Goal: Information Seeking & Learning: Learn about a topic

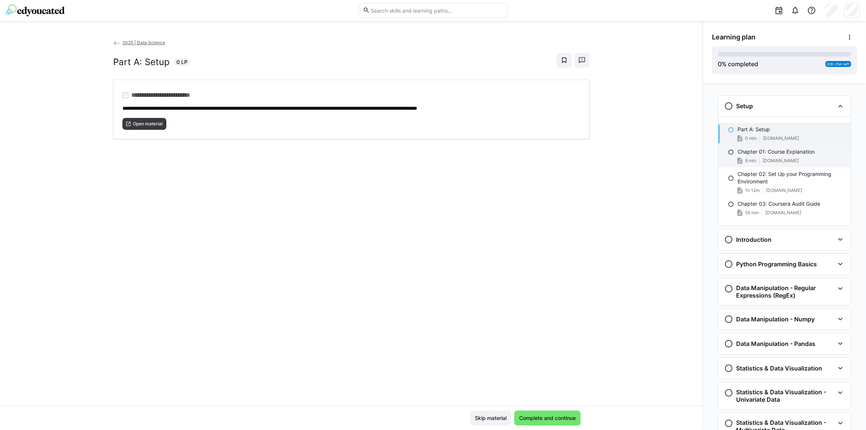
click at [756, 151] on p "Chapter 01: Course Explanation" at bounding box center [776, 151] width 77 height 7
click at [750, 134] on div "Part A: Setup 0 min [DOMAIN_NAME]" at bounding box center [784, 134] width 132 height 22
click at [787, 163] on div "9 min [DOMAIN_NAME]" at bounding box center [791, 160] width 107 height 7
click at [728, 130] on eds-icon at bounding box center [731, 130] width 6 height 6
click at [573, 419] on span "Complete and continue" at bounding box center [547, 418] width 59 height 7
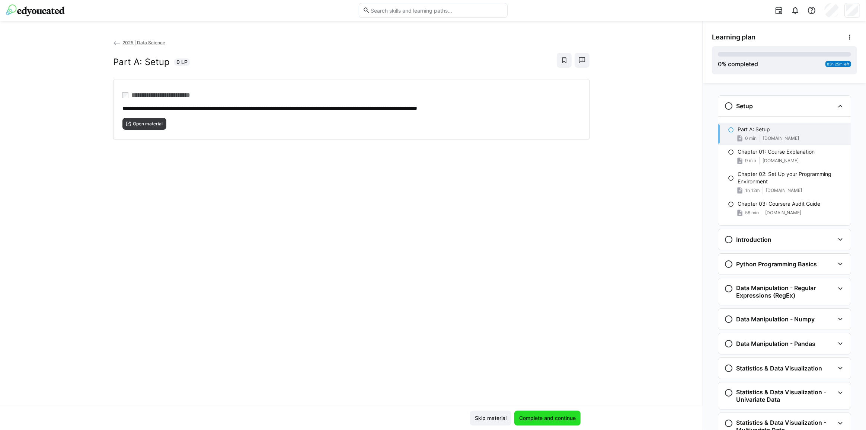
click at [538, 418] on span "Complete and continue" at bounding box center [547, 418] width 59 height 7
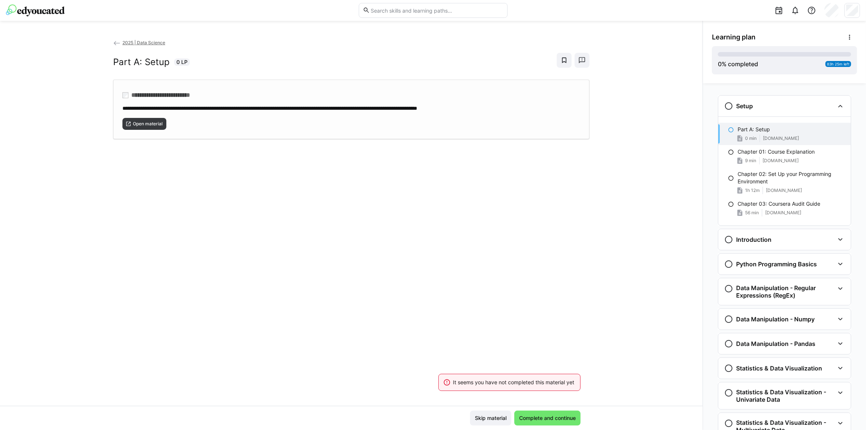
click at [340, 128] on div "Open material" at bounding box center [351, 121] width 458 height 18
click at [722, 127] on div "Part A: Setup 0 min [DOMAIN_NAME]" at bounding box center [784, 134] width 132 height 22
click at [729, 129] on eds-icon at bounding box center [731, 130] width 6 height 6
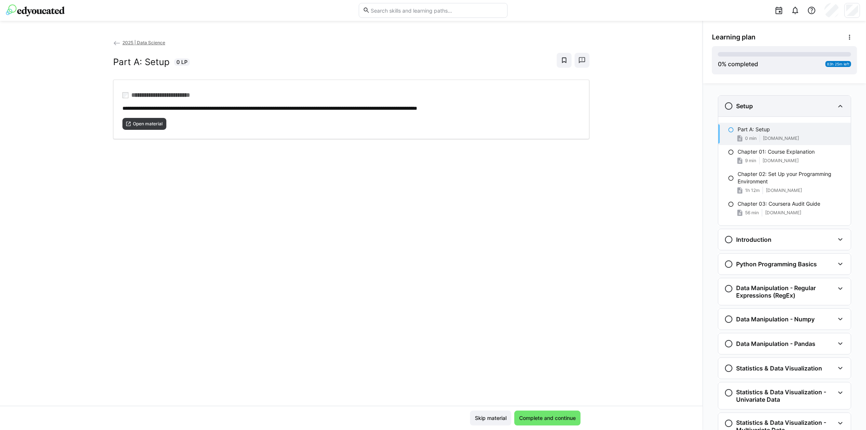
click at [724, 99] on div "Setup" at bounding box center [784, 106] width 132 height 21
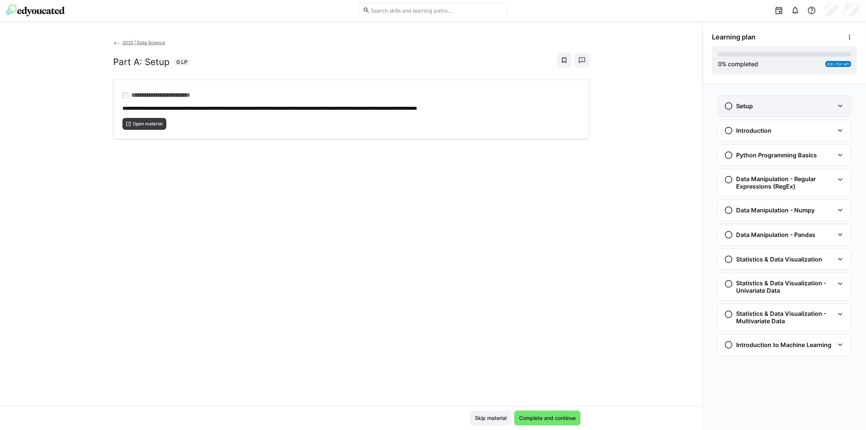
click at [727, 107] on eds-icon at bounding box center [728, 106] width 9 height 9
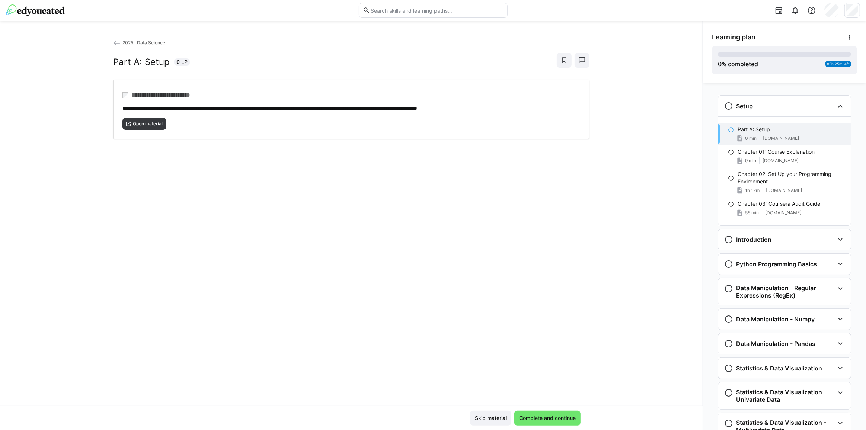
click at [747, 130] on p "Part A: Setup" at bounding box center [754, 129] width 32 height 7
click at [751, 162] on span "9 min" at bounding box center [750, 161] width 11 height 6
click at [759, 134] on div "Part A: Setup 0 min [DOMAIN_NAME]" at bounding box center [784, 134] width 132 height 22
click at [751, 176] on p "Chapter 02: Set Up your Programming Environment" at bounding box center [791, 177] width 107 height 15
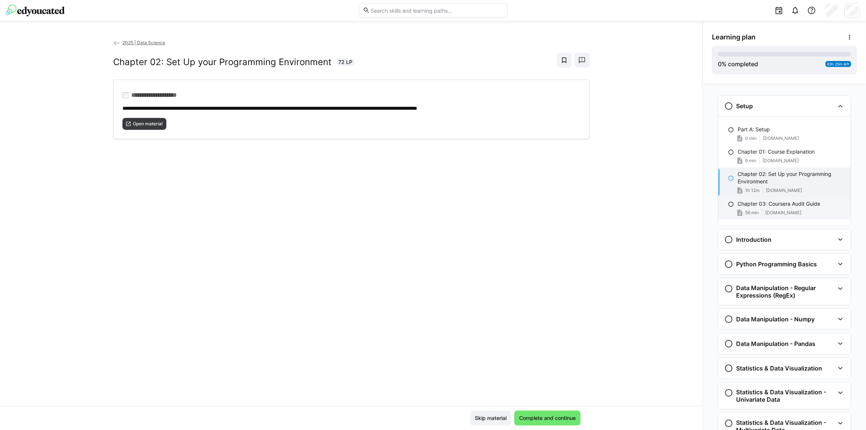
click at [744, 203] on p "Chapter 03: Coursera Audit Guide" at bounding box center [779, 203] width 83 height 7
click at [747, 186] on div "Chapter 02: Set Up your Programming Environment 1h 12m [DOMAIN_NAME]" at bounding box center [784, 182] width 132 height 30
click at [745, 160] on span "9 min" at bounding box center [750, 161] width 11 height 6
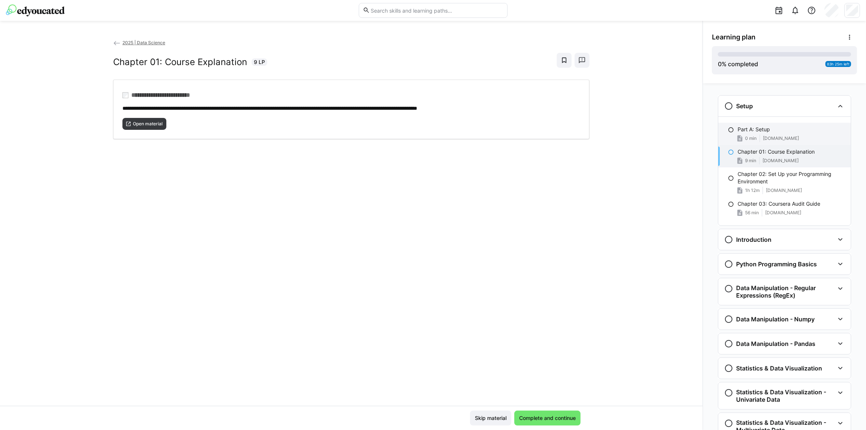
click at [747, 131] on p "Part A: Setup" at bounding box center [754, 129] width 32 height 7
click at [547, 409] on div "Skip material Complete and continue" at bounding box center [351, 418] width 703 height 24
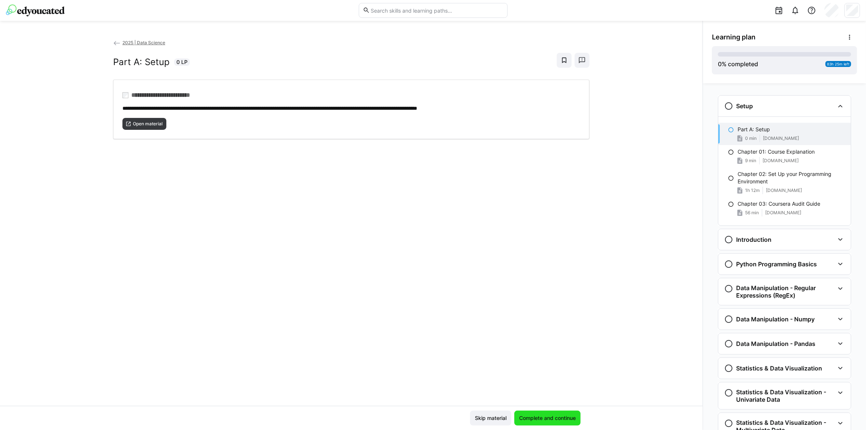
click at [547, 419] on span "Complete and continue" at bounding box center [547, 418] width 59 height 7
click at [536, 421] on span "Complete and continue" at bounding box center [547, 418] width 59 height 7
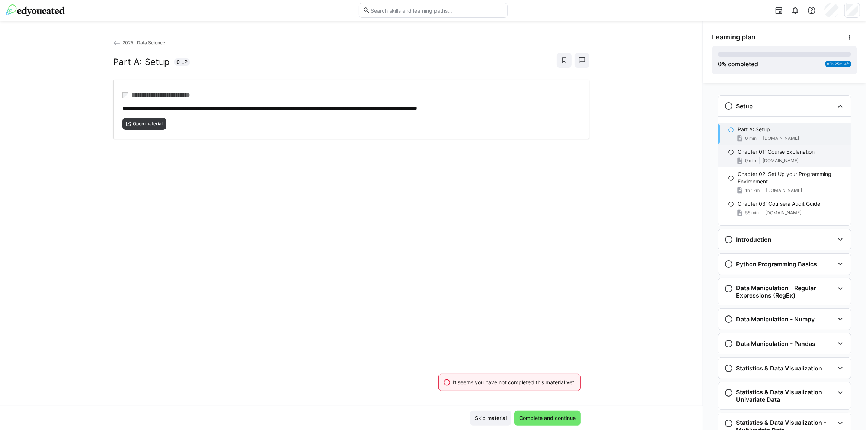
click at [760, 154] on p "Chapter 01: Course Explanation" at bounding box center [776, 151] width 77 height 7
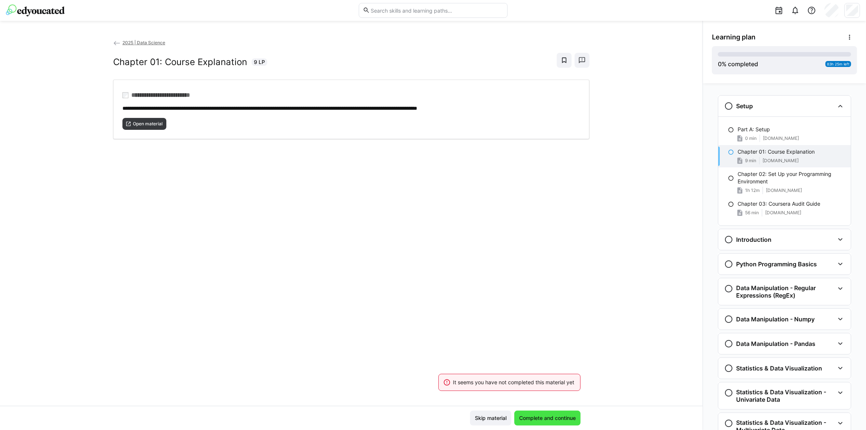
click at [526, 423] on span "Complete and continue" at bounding box center [547, 418] width 66 height 15
click at [418, 121] on div "Open material" at bounding box center [351, 121] width 458 height 18
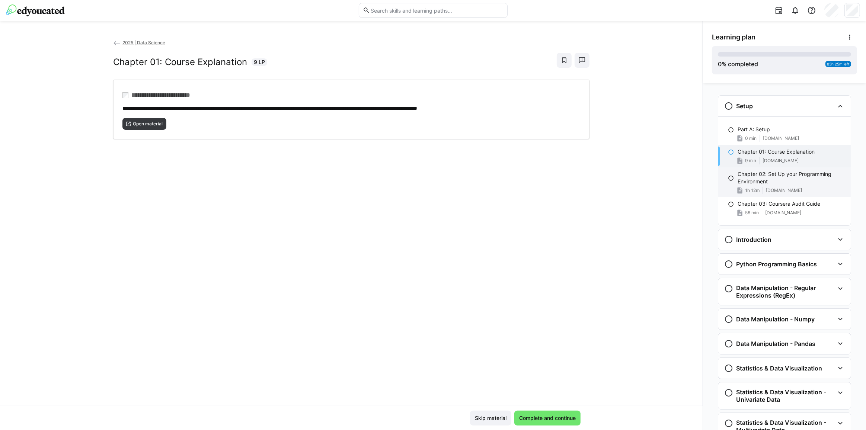
click at [760, 174] on p "Chapter 02: Set Up your Programming Environment" at bounding box center [791, 177] width 107 height 15
click at [722, 169] on div "Chapter 02: Set Up your Programming Environment 1h 12m [DOMAIN_NAME]" at bounding box center [784, 182] width 132 height 30
click at [725, 133] on div "Part A: Setup 0 min [DOMAIN_NAME]" at bounding box center [784, 134] width 132 height 22
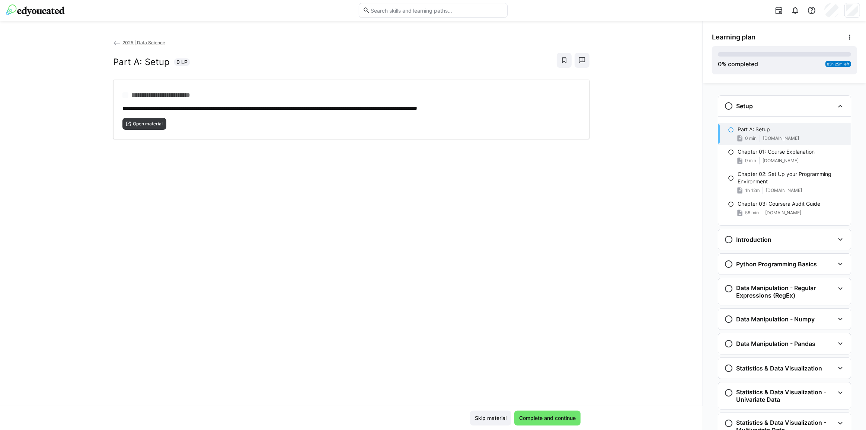
click at [728, 132] on eds-icon at bounding box center [731, 130] width 6 height 6
drag, startPoint x: 726, startPoint y: 132, endPoint x: 739, endPoint y: 131, distance: 13.1
click at [739, 131] on p "Part A: Setup" at bounding box center [754, 129] width 32 height 7
click at [507, 101] on div "**********" at bounding box center [351, 110] width 476 height 60
click at [532, 413] on span "Complete and continue" at bounding box center [547, 418] width 66 height 15
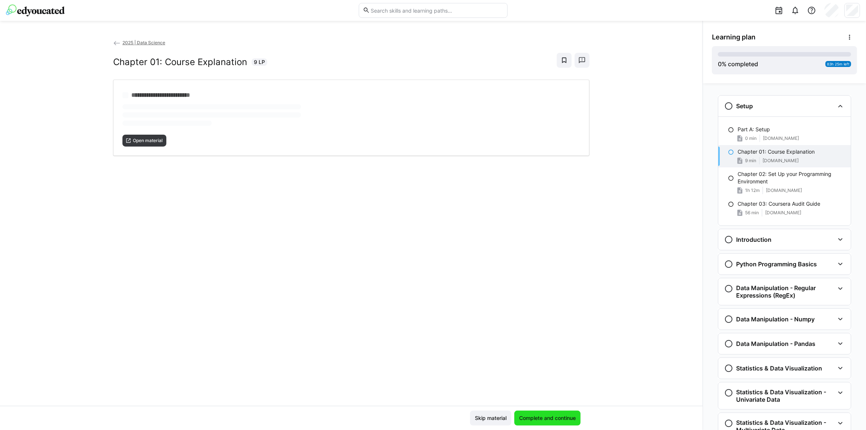
click at [534, 416] on span "Complete and continue" at bounding box center [547, 418] width 59 height 7
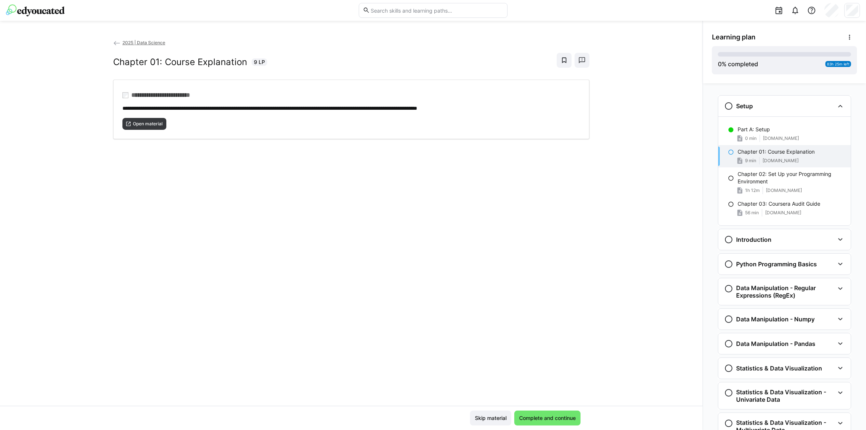
click at [768, 150] on p "Chapter 01: Course Explanation" at bounding box center [776, 151] width 77 height 7
click at [747, 171] on p "Chapter 02: Set Up your Programming Environment" at bounding box center [791, 177] width 107 height 15
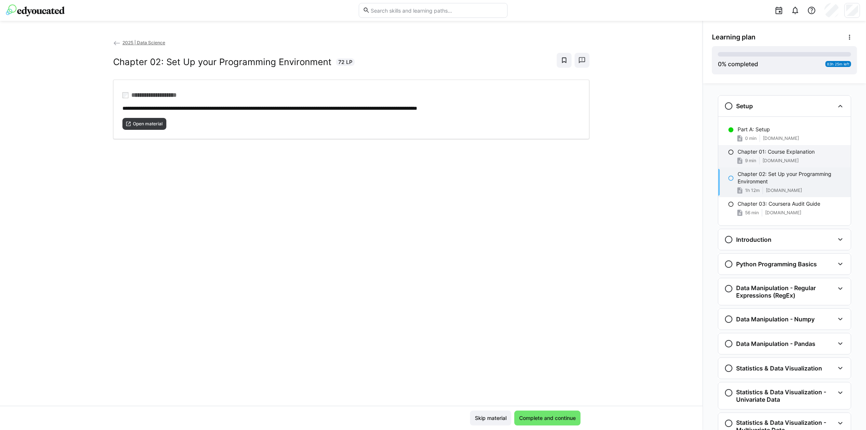
click at [754, 154] on p "Chapter 01: Course Explanation" at bounding box center [776, 151] width 77 height 7
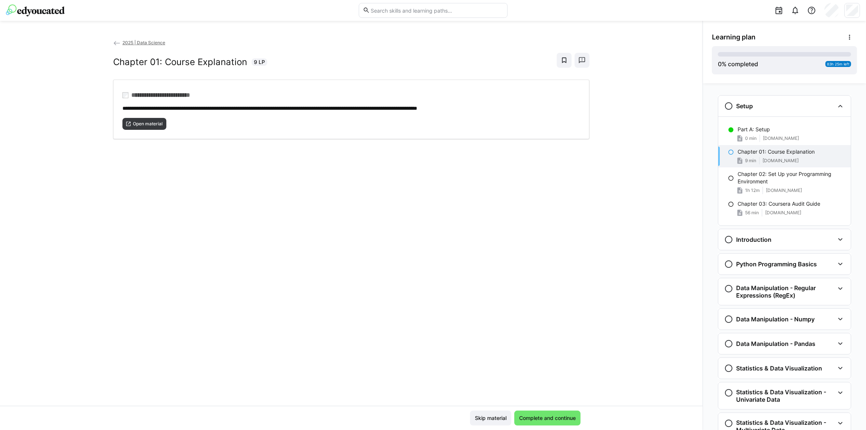
click at [371, 67] on div "Chapter 01: Course Explanation 9 LP" at bounding box center [351, 60] width 476 height 15
click at [361, 125] on div "Open material" at bounding box center [351, 121] width 458 height 18
click at [557, 419] on span "Complete and continue" at bounding box center [547, 418] width 59 height 7
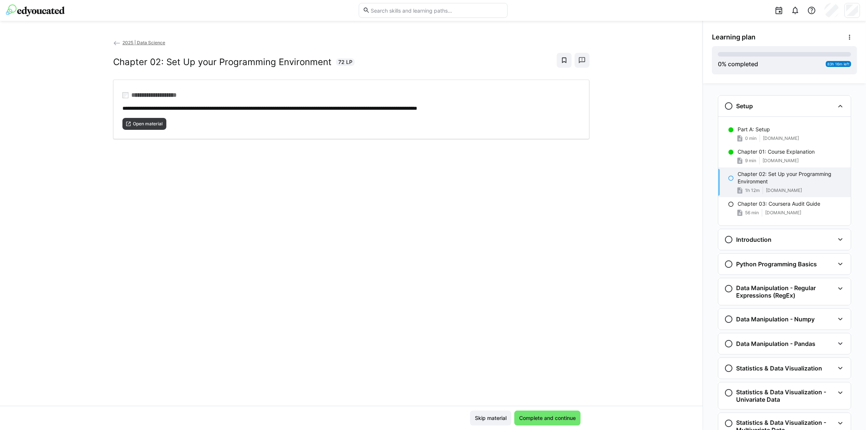
click at [779, 173] on p "Chapter 02: Set Up your Programming Environment" at bounding box center [791, 177] width 107 height 15
click at [755, 176] on p "Chapter 02: Set Up your Programming Environment" at bounding box center [791, 177] width 107 height 15
click at [615, 404] on div "**********" at bounding box center [351, 222] width 703 height 367
click at [565, 420] on span "Complete and continue" at bounding box center [547, 418] width 59 height 7
click at [342, 112] on div "Open material" at bounding box center [351, 121] width 458 height 18
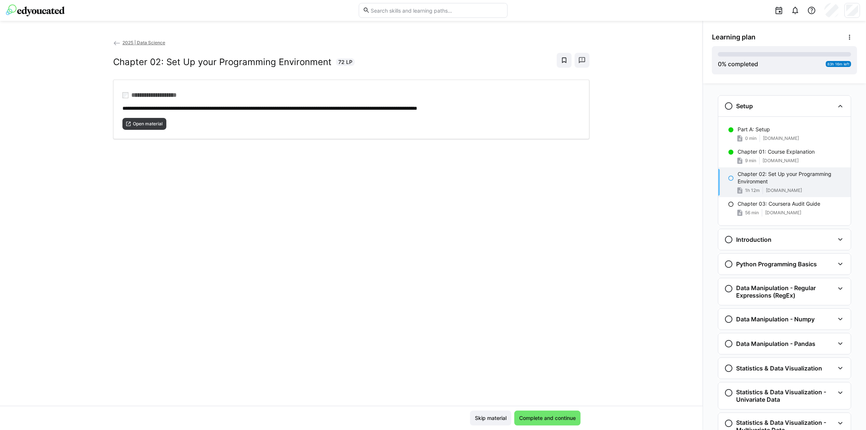
click at [542, 417] on span "Complete and continue" at bounding box center [547, 418] width 59 height 7
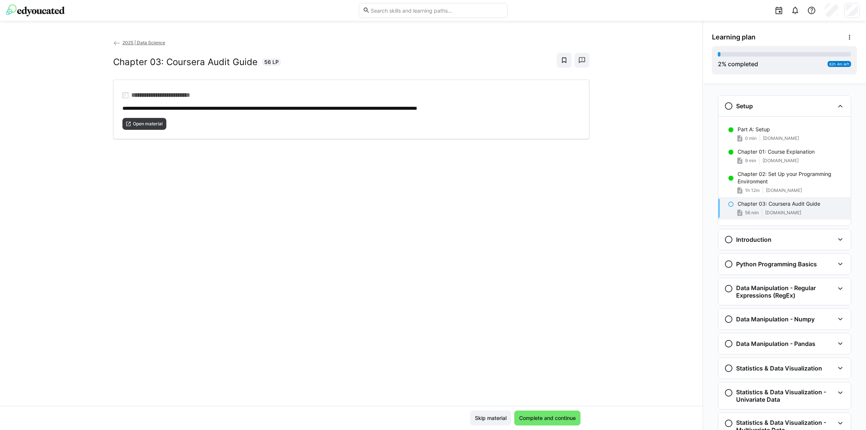
click at [797, 211] on span "[DOMAIN_NAME]" at bounding box center [783, 213] width 36 height 6
click at [413, 126] on div "Open material" at bounding box center [351, 121] width 458 height 18
click at [544, 413] on span "Complete and continue" at bounding box center [547, 418] width 66 height 15
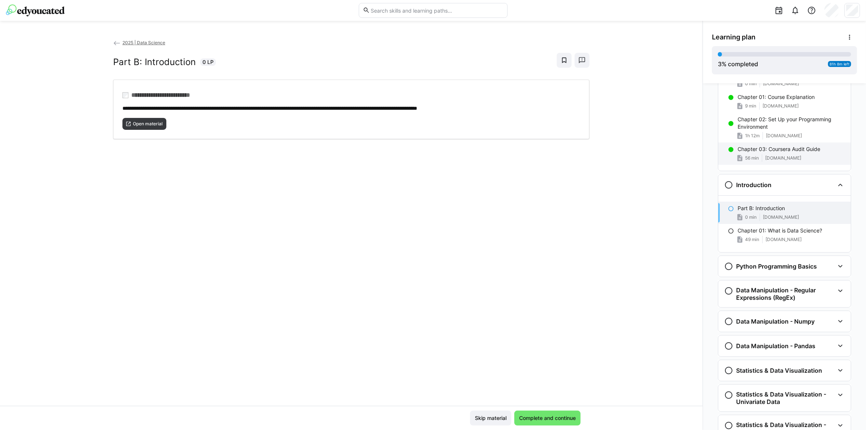
click at [783, 158] on span "[DOMAIN_NAME]" at bounding box center [783, 158] width 36 height 6
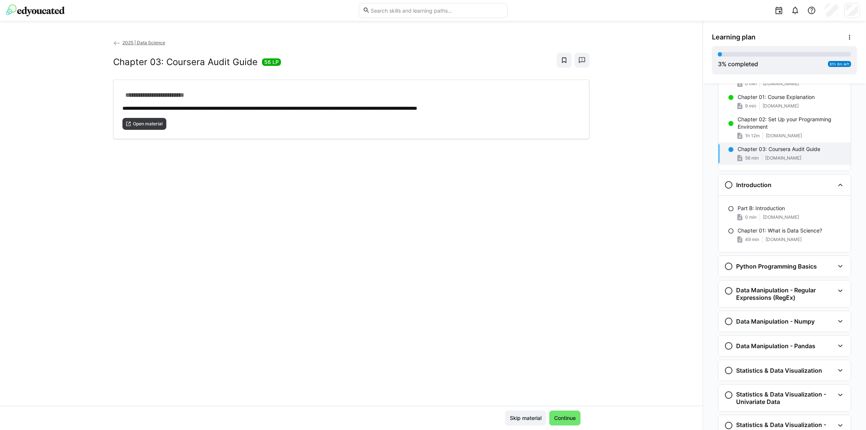
scroll to position [12, 0]
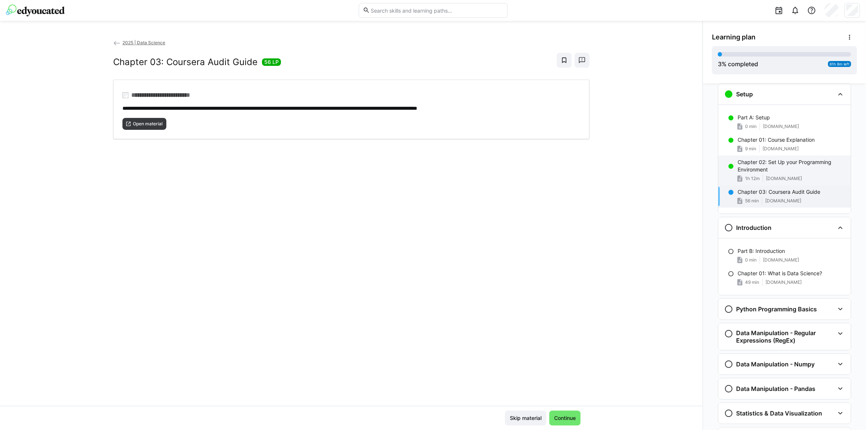
click at [781, 165] on p "Chapter 02: Set Up your Programming Environment" at bounding box center [791, 166] width 107 height 15
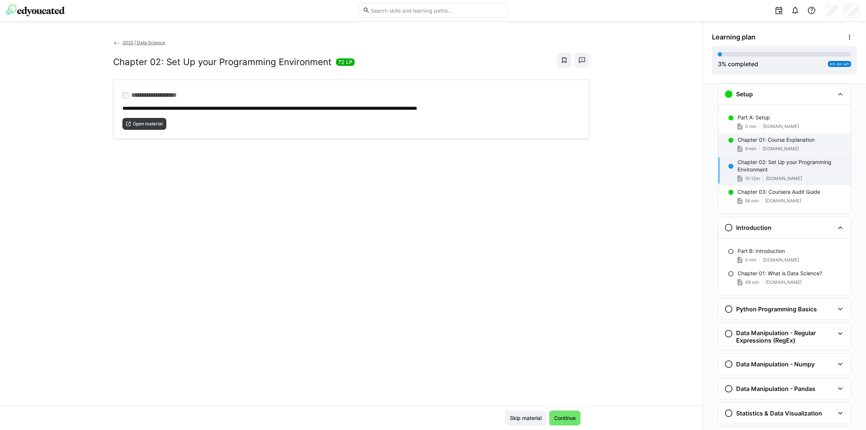
click at [773, 141] on p "Chapter 01: Course Explanation" at bounding box center [776, 139] width 77 height 7
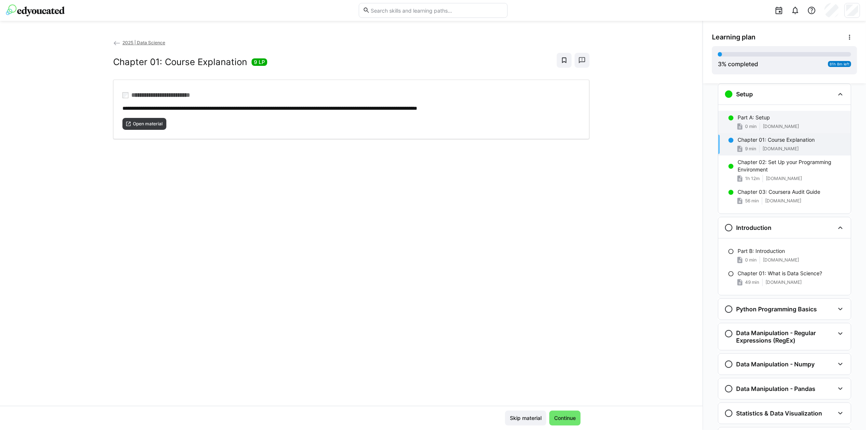
click at [772, 119] on div "Part A: Setup" at bounding box center [791, 117] width 107 height 7
click at [769, 105] on div "Part A: Setup 0 min [DOMAIN_NAME] Chapter 01: Course Explanation 9 min [DOMAIN_…" at bounding box center [784, 159] width 132 height 109
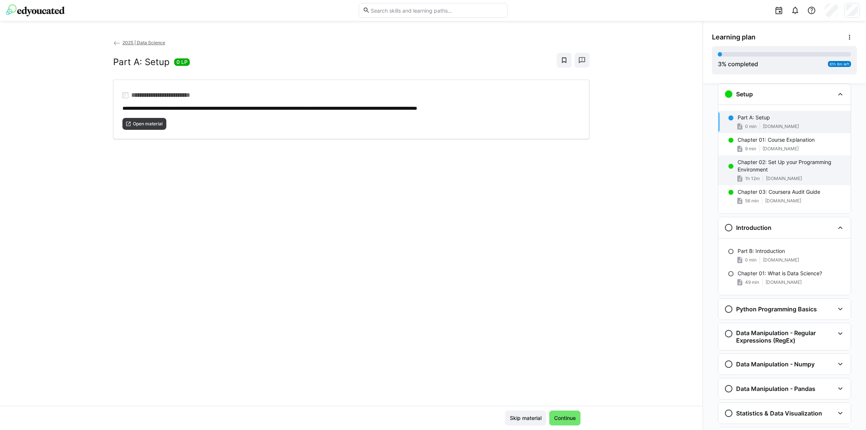
click at [770, 159] on p "Chapter 02: Set Up your Programming Environment" at bounding box center [791, 166] width 107 height 15
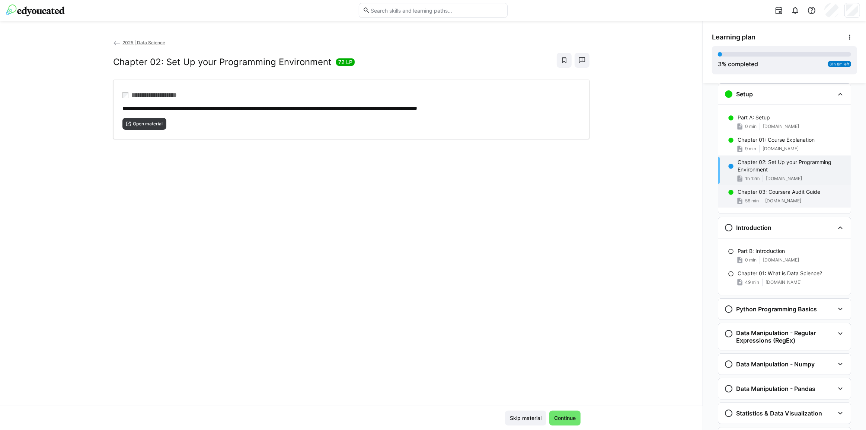
click at [770, 188] on p "Chapter 03: Coursera Audit Guide" at bounding box center [779, 191] width 83 height 7
click at [680, 161] on div "**********" at bounding box center [351, 222] width 703 height 367
click at [758, 164] on p "Chapter 02: Set Up your Programming Environment" at bounding box center [791, 166] width 107 height 15
click at [195, 120] on div "Open material" at bounding box center [351, 121] width 458 height 18
